Goal: Transaction & Acquisition: Download file/media

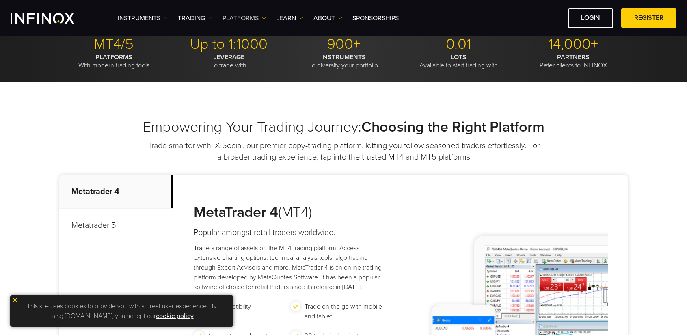
click at [260, 20] on link "PLATFORMS" at bounding box center [243, 18] width 43 height 10
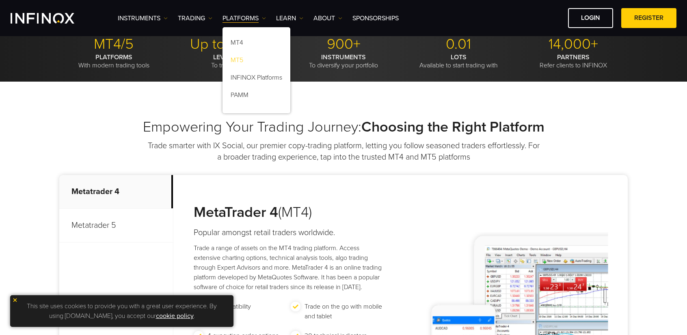
click at [241, 60] on link "MT5" at bounding box center [256, 61] width 68 height 17
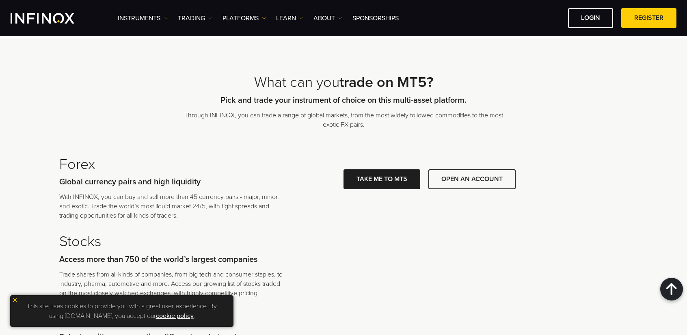
scroll to position [1705, 0]
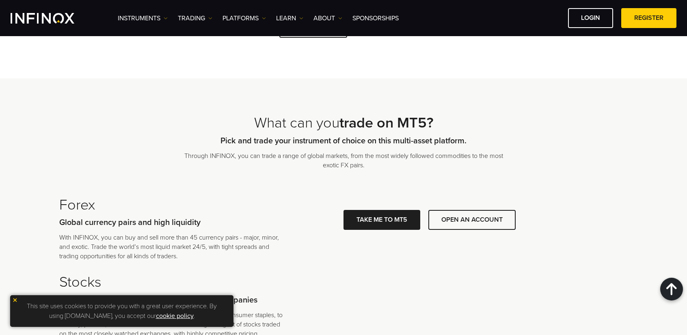
click at [592, 26] on link "LOGIN" at bounding box center [590, 18] width 45 height 20
